Goal: Communication & Community: Answer question/provide support

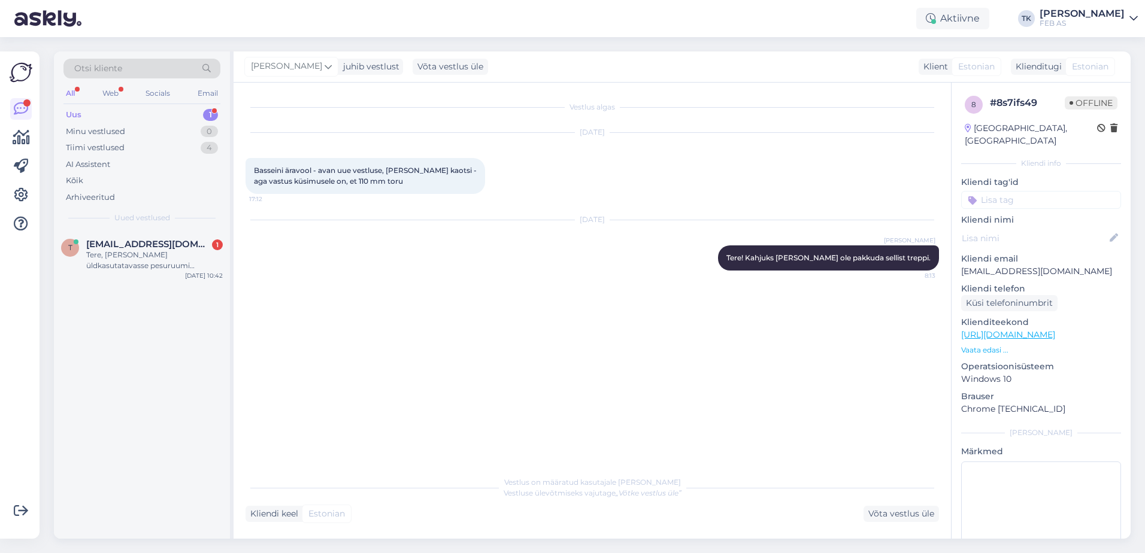
click at [135, 249] on span "[EMAIL_ADDRESS][DOMAIN_NAME]" at bounding box center [148, 244] width 125 height 11
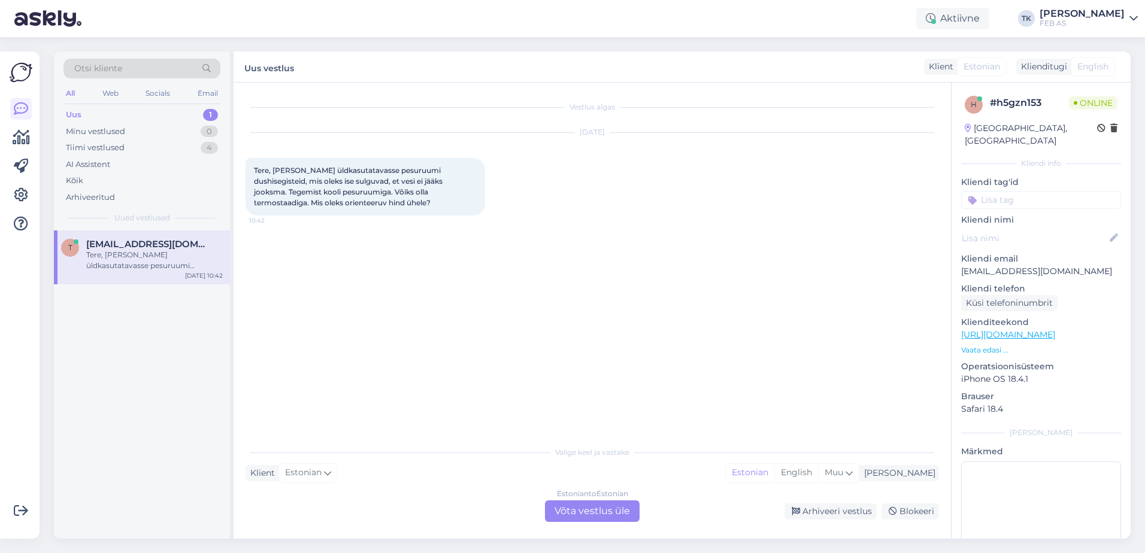
drag, startPoint x: 604, startPoint y: 505, endPoint x: 596, endPoint y: 493, distance: 14.6
click at [604, 505] on div "Estonian to Estonian Võta vestlus üle" at bounding box center [592, 512] width 95 height 22
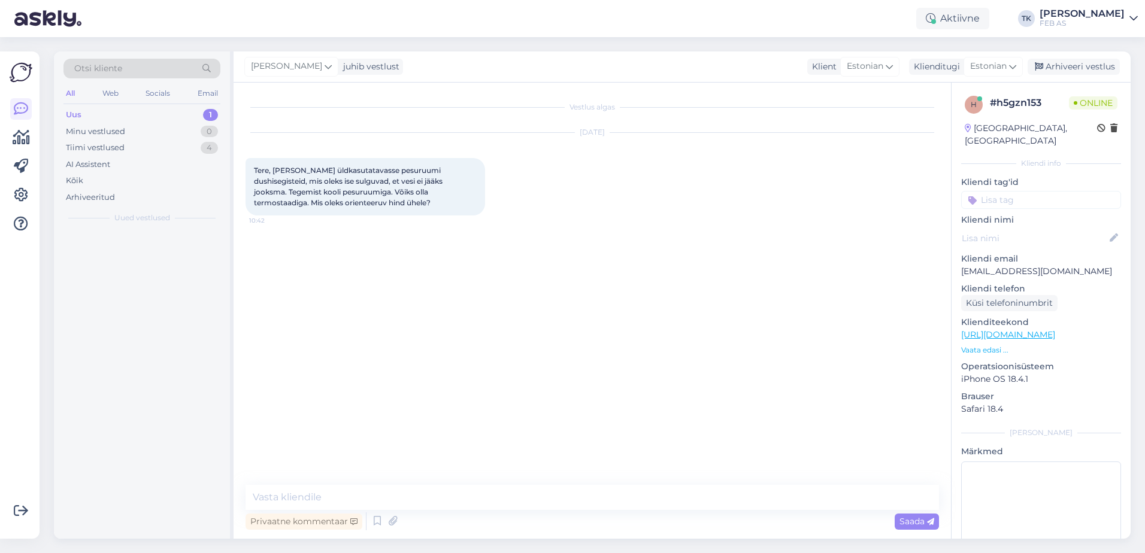
click at [591, 516] on div "Privaatne kommentaar Saada" at bounding box center [592, 521] width 693 height 23
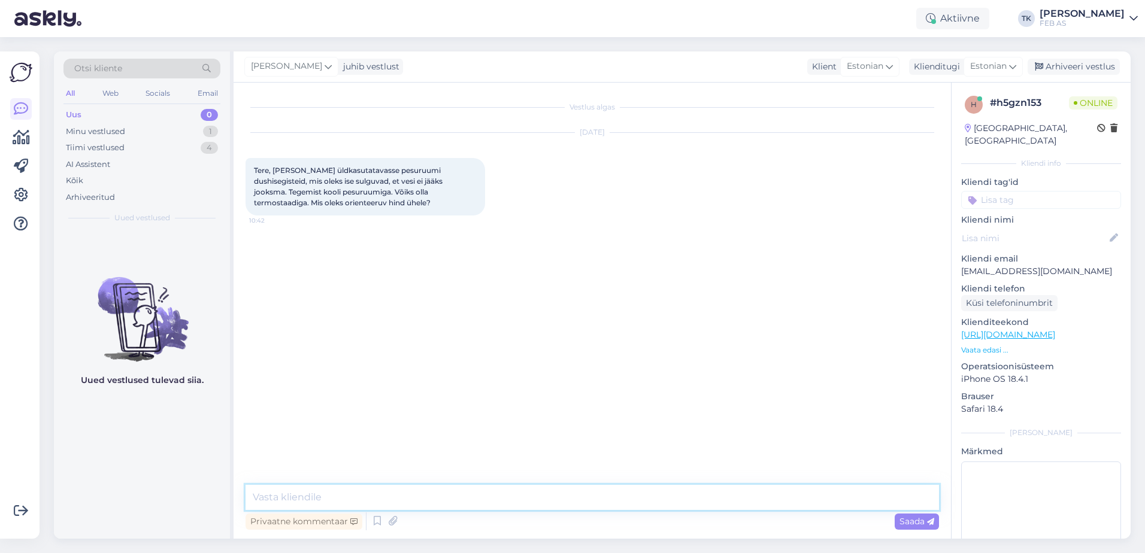
click at [577, 497] on textarea at bounding box center [592, 497] width 693 height 25
type textarea "Tere!"
click at [349, 496] on textarea at bounding box center [592, 497] width 693 height 25
click at [463, 490] on textarea at bounding box center [592, 497] width 693 height 25
type textarea "L"
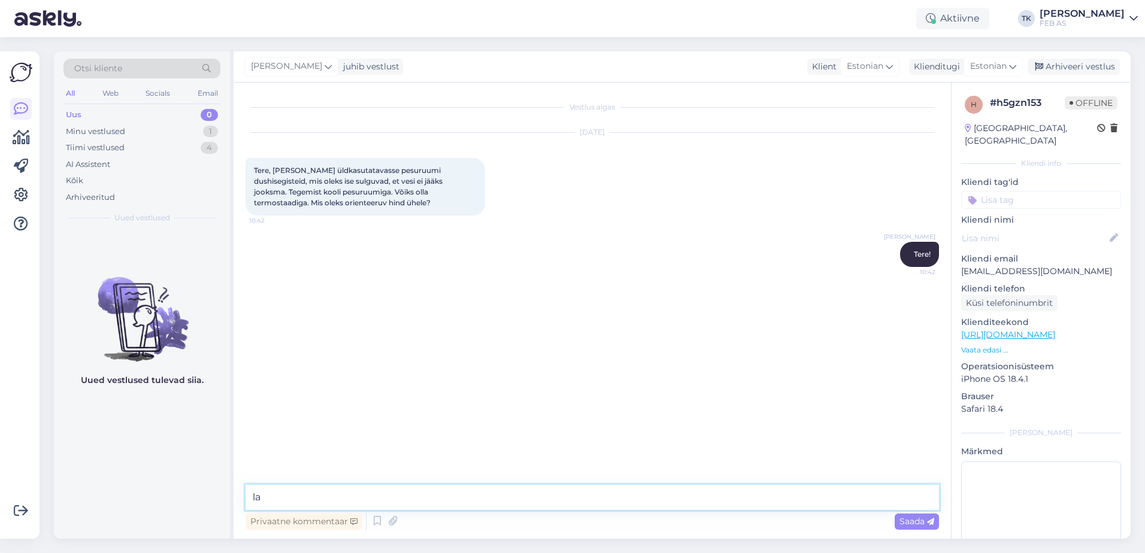
type textarea "l"
click at [597, 501] on textarea at bounding box center [592, 497] width 693 height 25
click at [257, 496] on textarea "kas otsite ainult dušisegisteid või komplekte, kus oleks [PERSON_NAME]?" at bounding box center [592, 497] width 693 height 25
type textarea "Kas otsite ainult dušisegisteid või komplekte, kus oleks [PERSON_NAME]?"
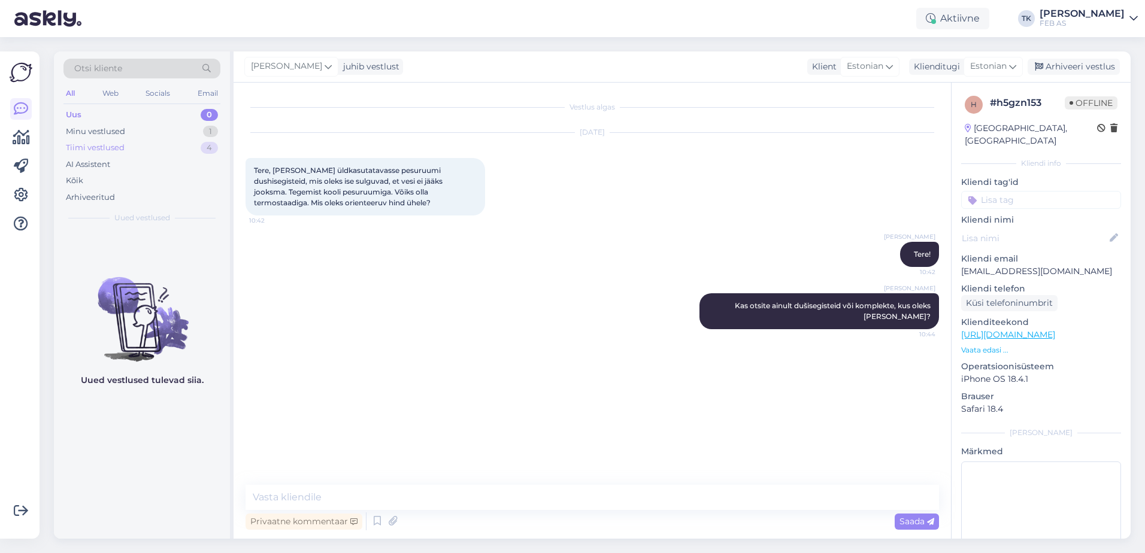
click at [128, 155] on div "Tiimi vestlused 4" at bounding box center [141, 148] width 157 height 17
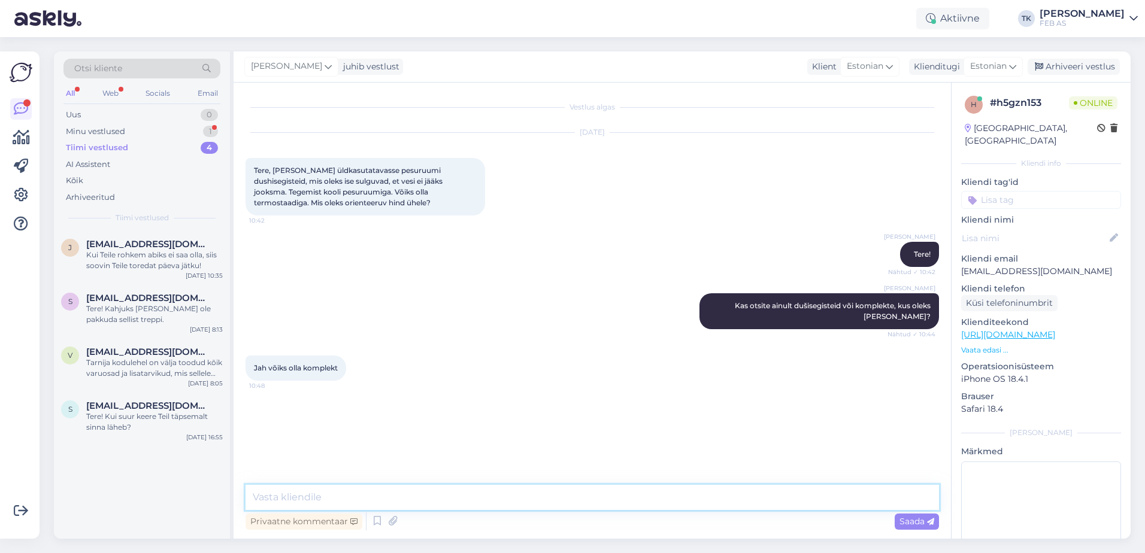
click at [498, 489] on textarea at bounding box center [592, 497] width 693 height 25
type textarea "l"
type textarea "Lasen müügimehel teiega ühendust [PERSON_NAME]. Kui palju oleks komplekte vaja …"
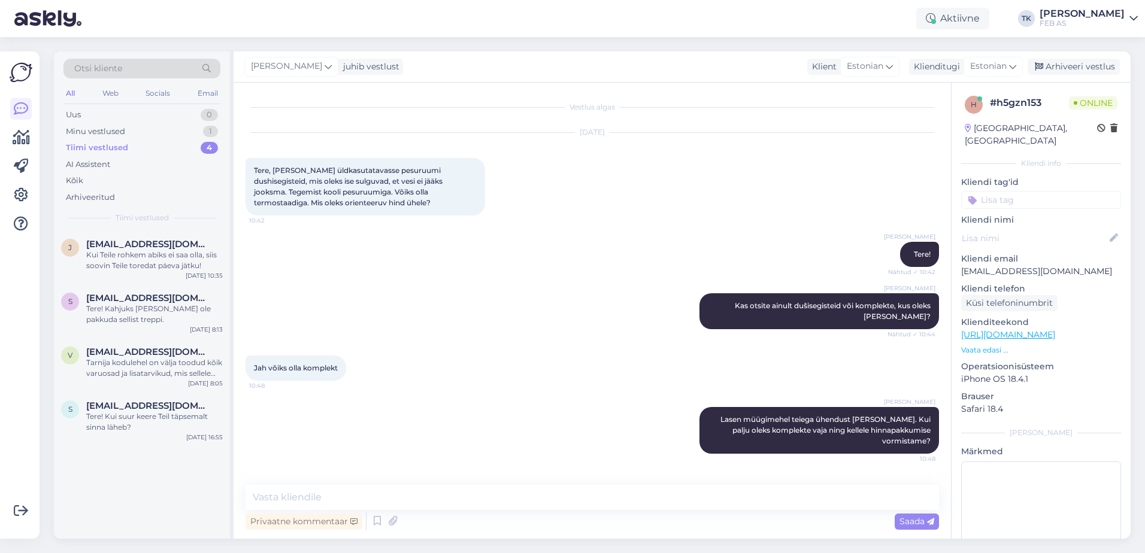
click at [444, 364] on div "Jah võiks olla komplekt 10:48" at bounding box center [592, 369] width 693 height 52
click at [410, 502] on textarea at bounding box center [592, 497] width 693 height 25
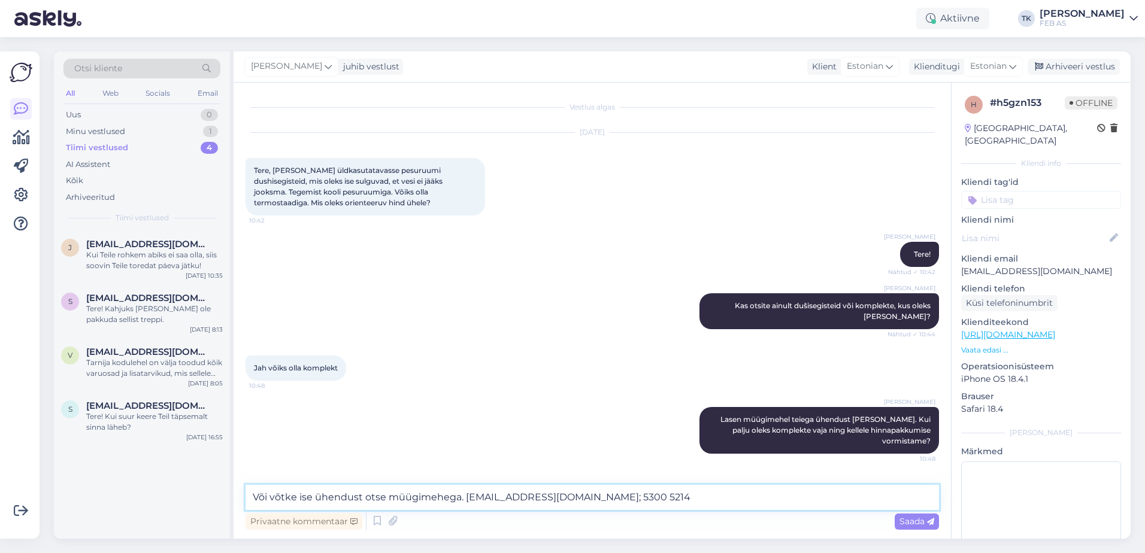
type textarea "Või võtke ise ühendust otse müügimehega. [EMAIL_ADDRESS][DOMAIN_NAME]; 5300 521…"
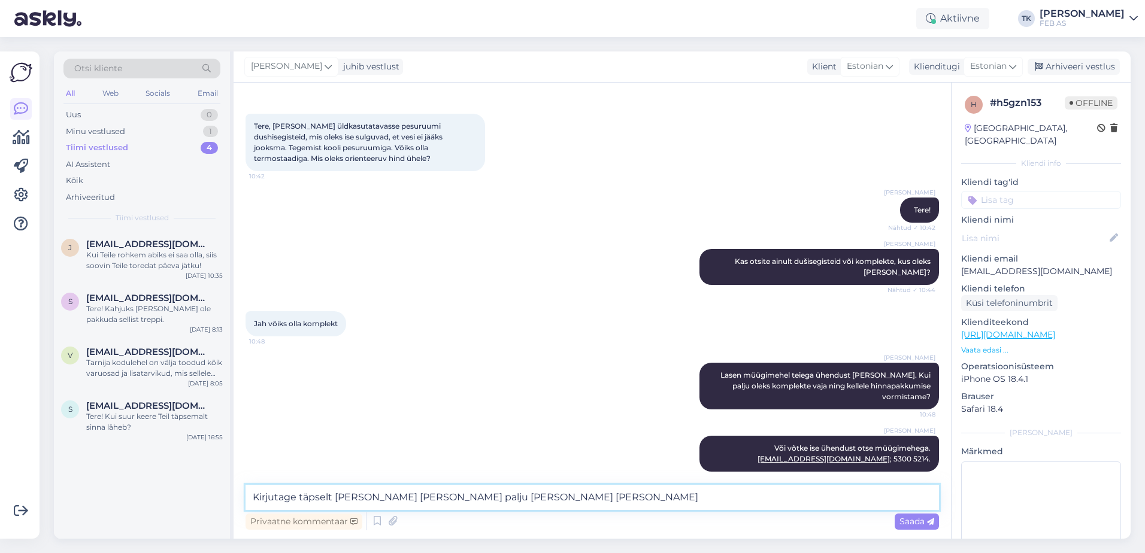
type textarea "Kirjutage täpselt [PERSON_NAME] [PERSON_NAME] palju [PERSON_NAME]"
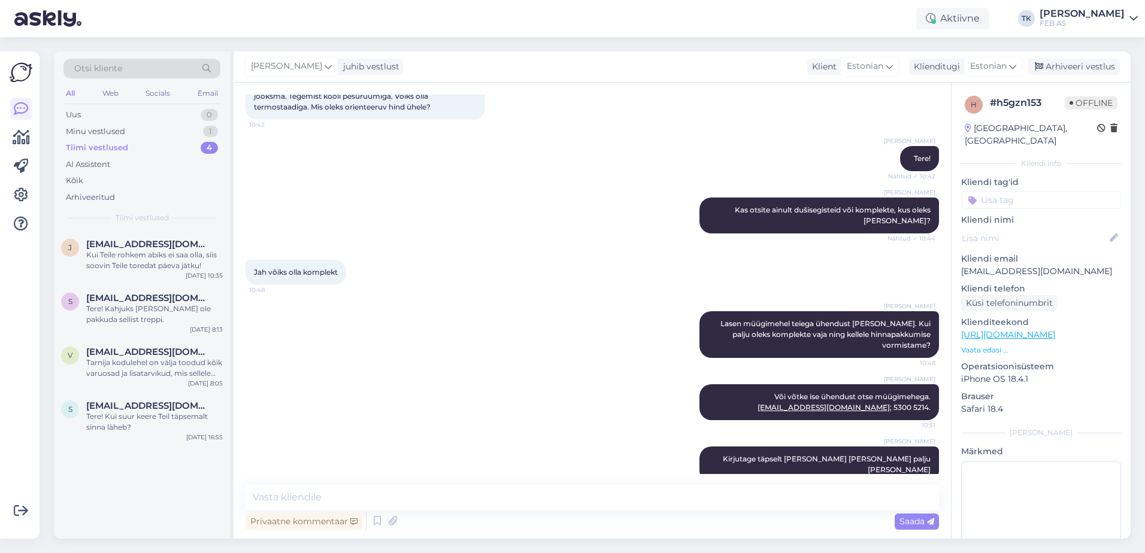
click at [580, 309] on div "Triinu [PERSON_NAME] Lasen müügimehel teiega ühendust [PERSON_NAME]. Kui palju …" at bounding box center [592, 334] width 693 height 73
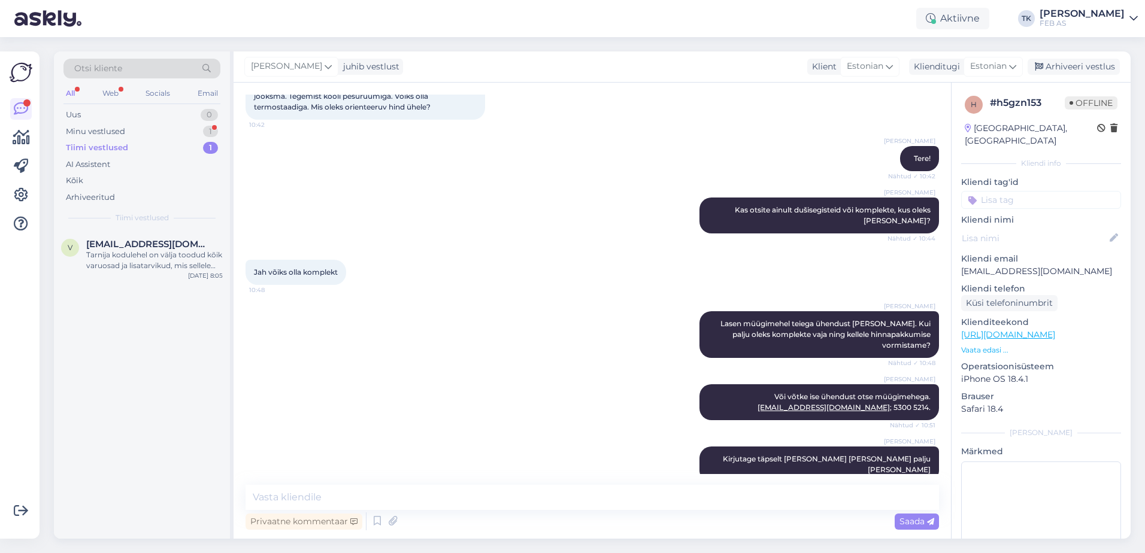
scroll to position [180, 0]
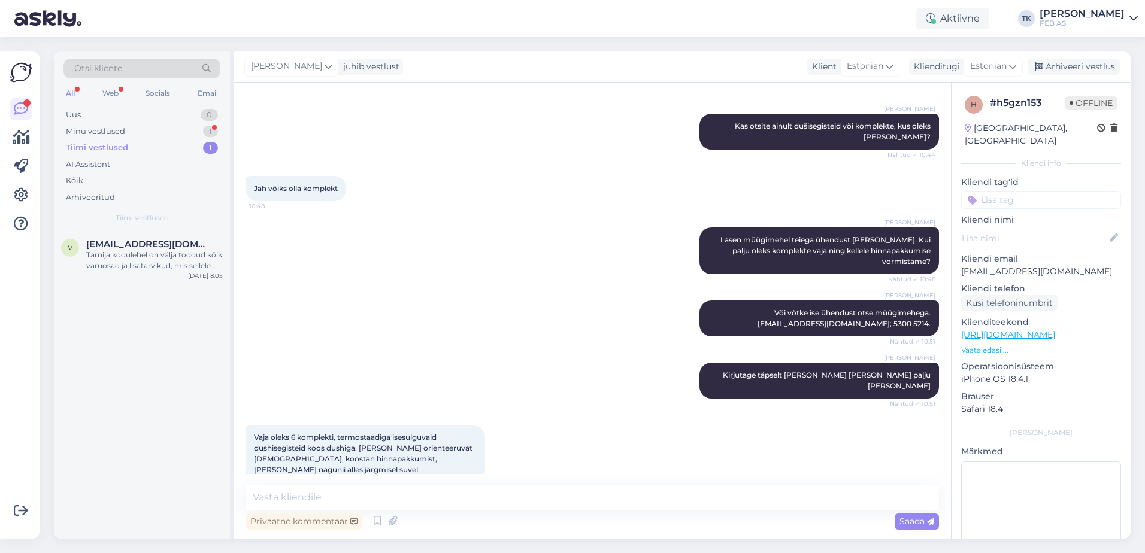
click at [512, 259] on div "Triinu [PERSON_NAME] Lasen müügimehel teiega ühendust [PERSON_NAME]. Kui palju …" at bounding box center [592, 250] width 693 height 73
click at [96, 129] on div "Minu vestlused" at bounding box center [95, 132] width 59 height 12
click at [103, 252] on div "Vaja oleks 6 komplekti, termostaadiga isesulguvaid dushisegisteid koos dushiga.…" at bounding box center [154, 261] width 137 height 22
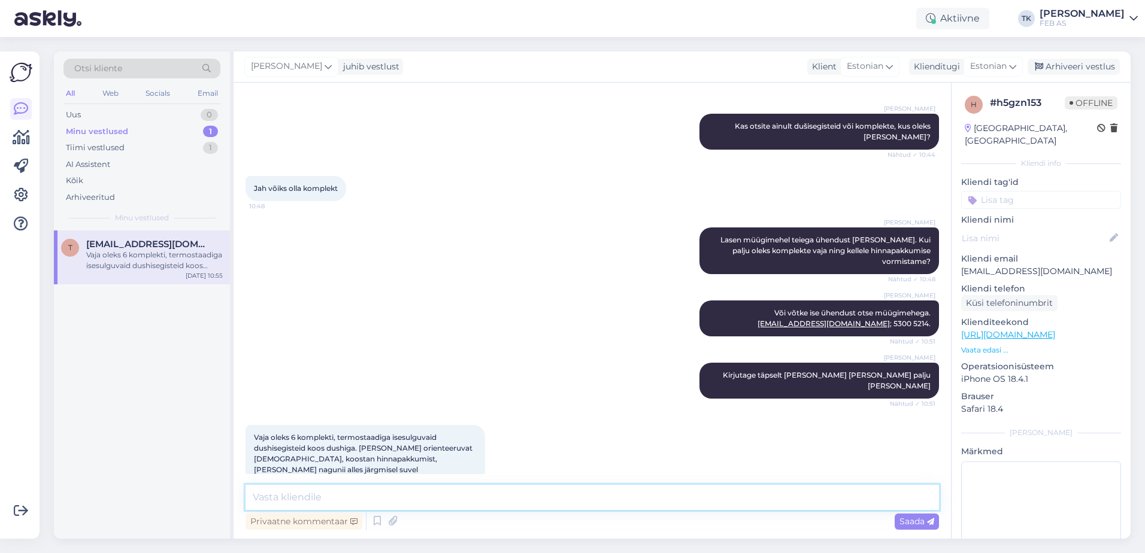
click at [425, 495] on textarea at bounding box center [592, 497] width 693 height 25
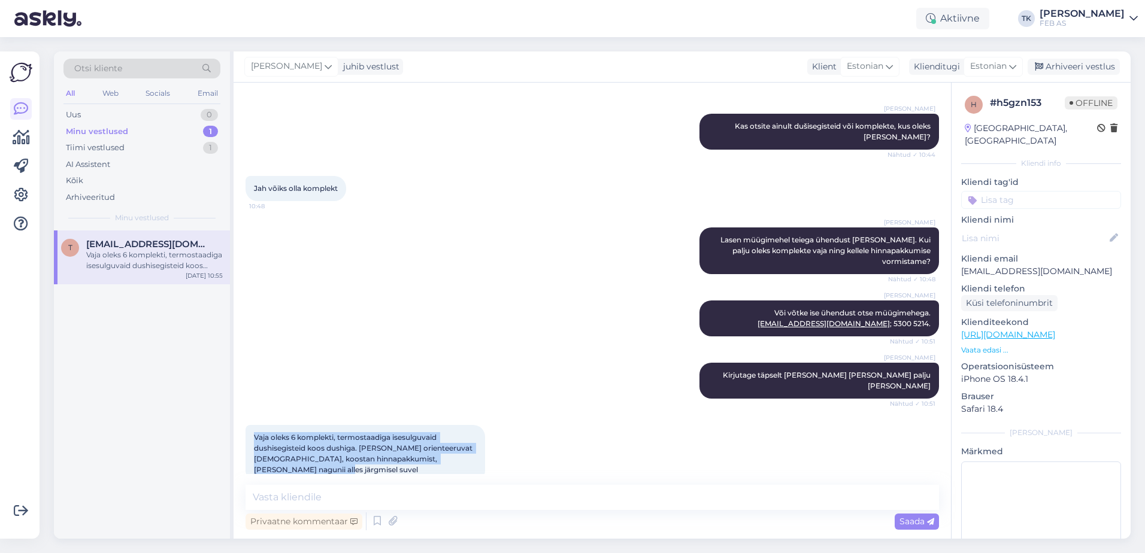
drag, startPoint x: 254, startPoint y: 415, endPoint x: 298, endPoint y: 452, distance: 57.0
click at [298, 452] on div "Vaja oleks 6 komplekti, termostaadiga isesulguvaid dushisegisteid koos dushiga.…" at bounding box center [366, 453] width 240 height 57
copy span "Vaja oleks 6 komplekti, termostaadiga isesulguvaid dushisegisteid koos dushiga.…"
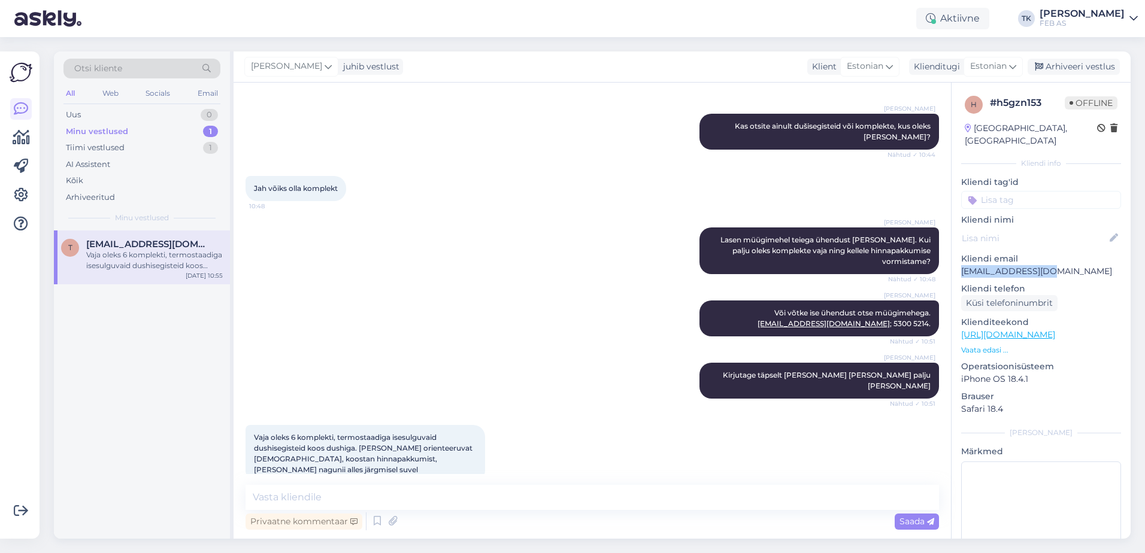
drag, startPoint x: 1057, startPoint y: 255, endPoint x: 959, endPoint y: 259, distance: 97.7
click at [959, 259] on div "h # h5gzn153 Offline [GEOGRAPHIC_DATA], [GEOGRAPHIC_DATA] Kliendi info Kliendi …" at bounding box center [1041, 335] width 179 height 505
copy p "[EMAIL_ADDRESS][DOMAIN_NAME]"
